Goal: Task Accomplishment & Management: Use online tool/utility

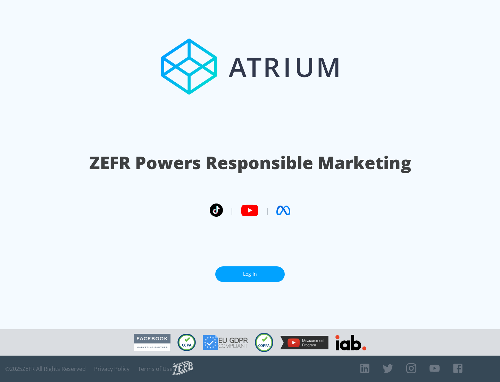
click at [250, 274] on link "Log In" at bounding box center [249, 274] width 69 height 16
